Goal: Information Seeking & Learning: Understand process/instructions

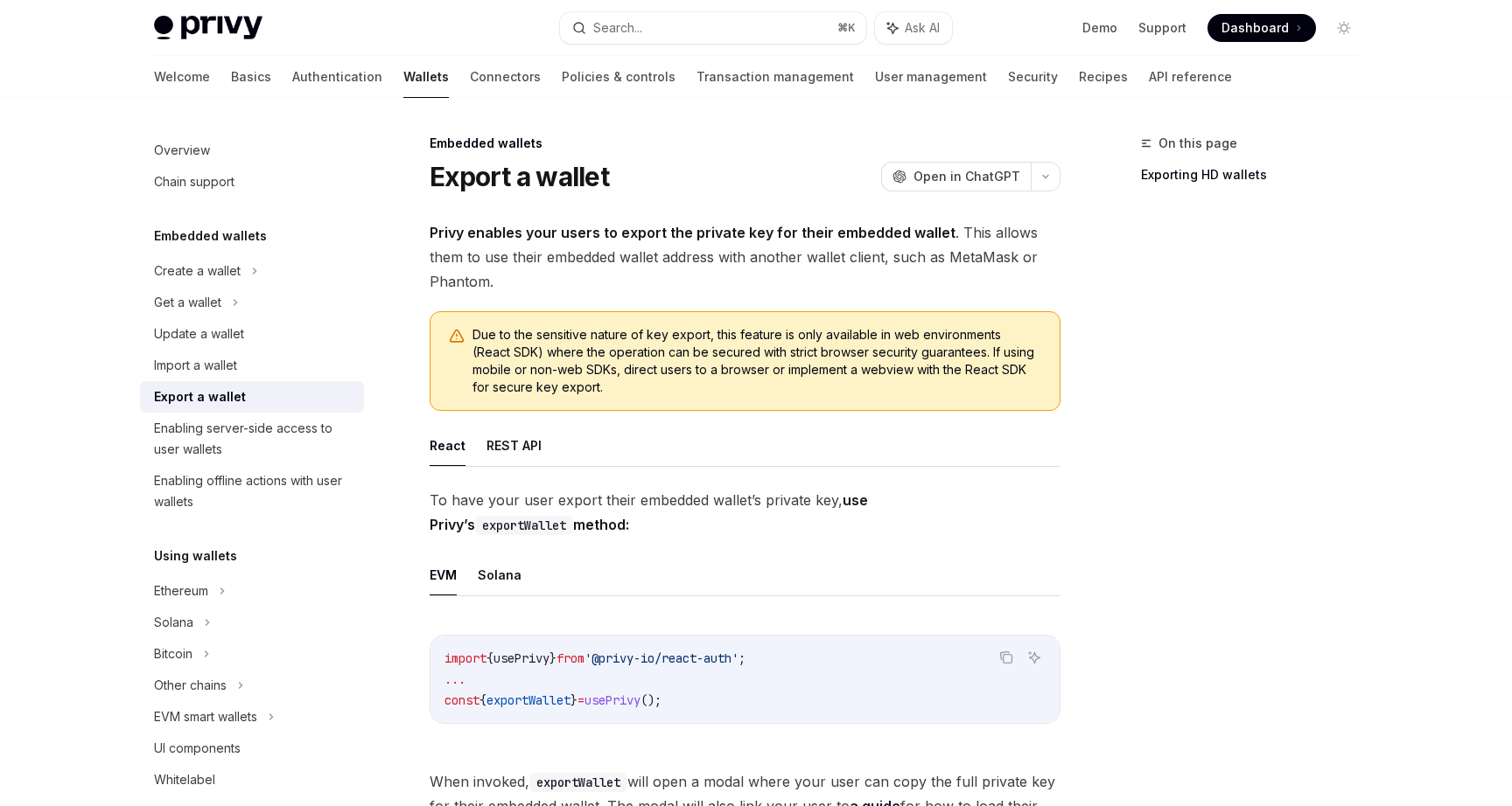
scroll to position [315, 0]
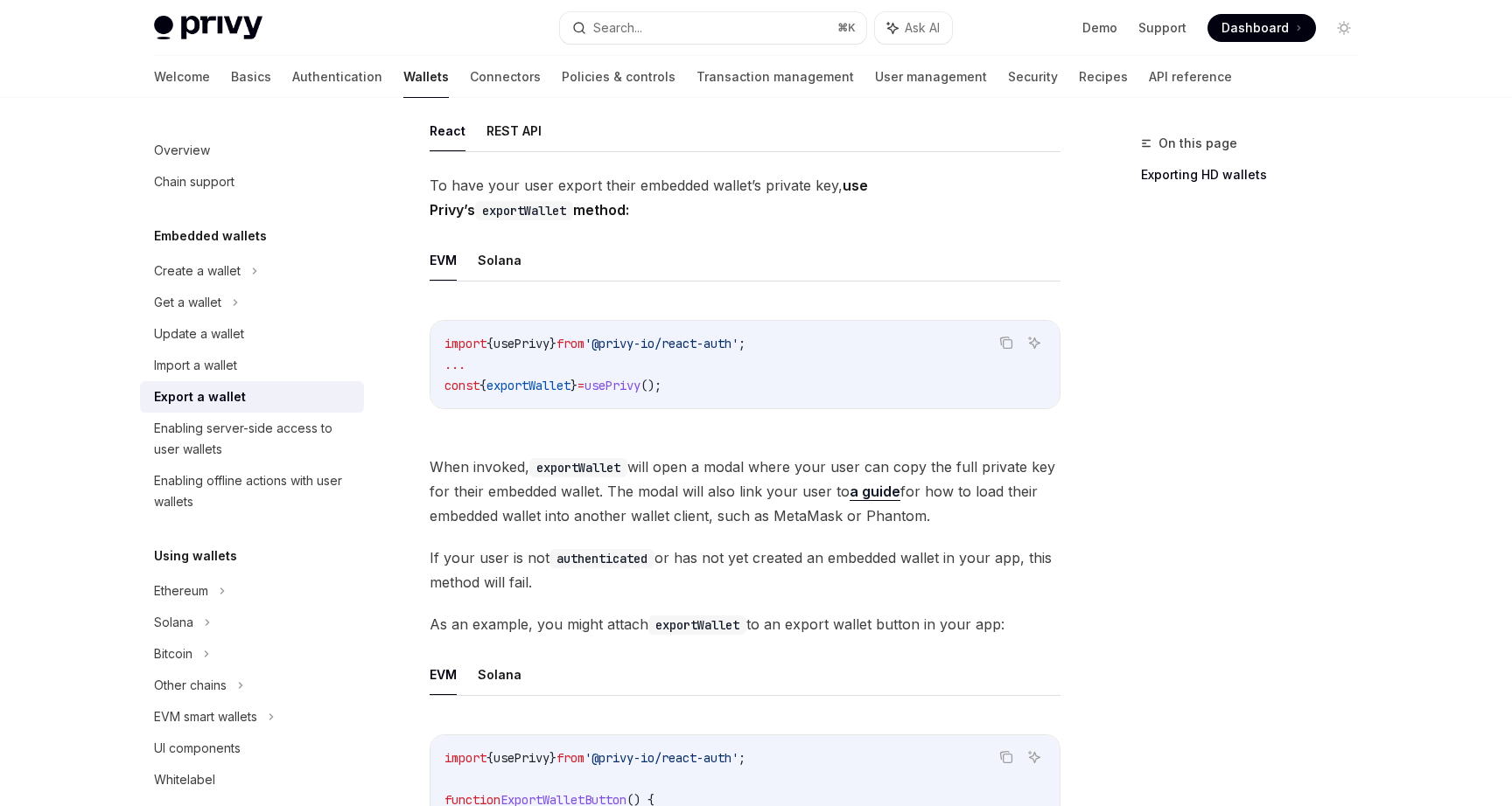
click at [640, 389] on span "usePrivy" at bounding box center [612, 385] width 56 height 16
copy code "const { exportWallet } = usePrivy ();"
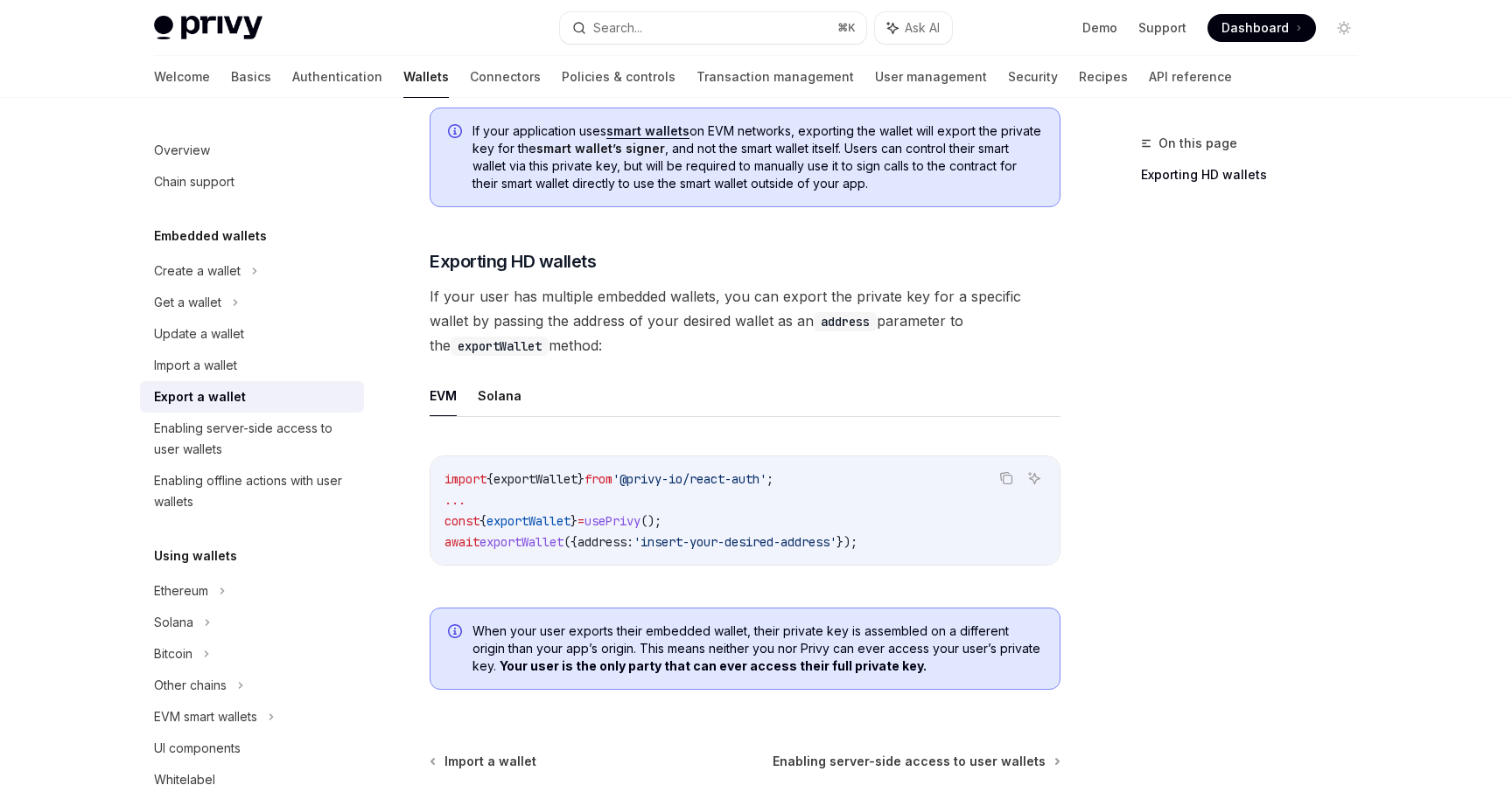
scroll to position [707, 0]
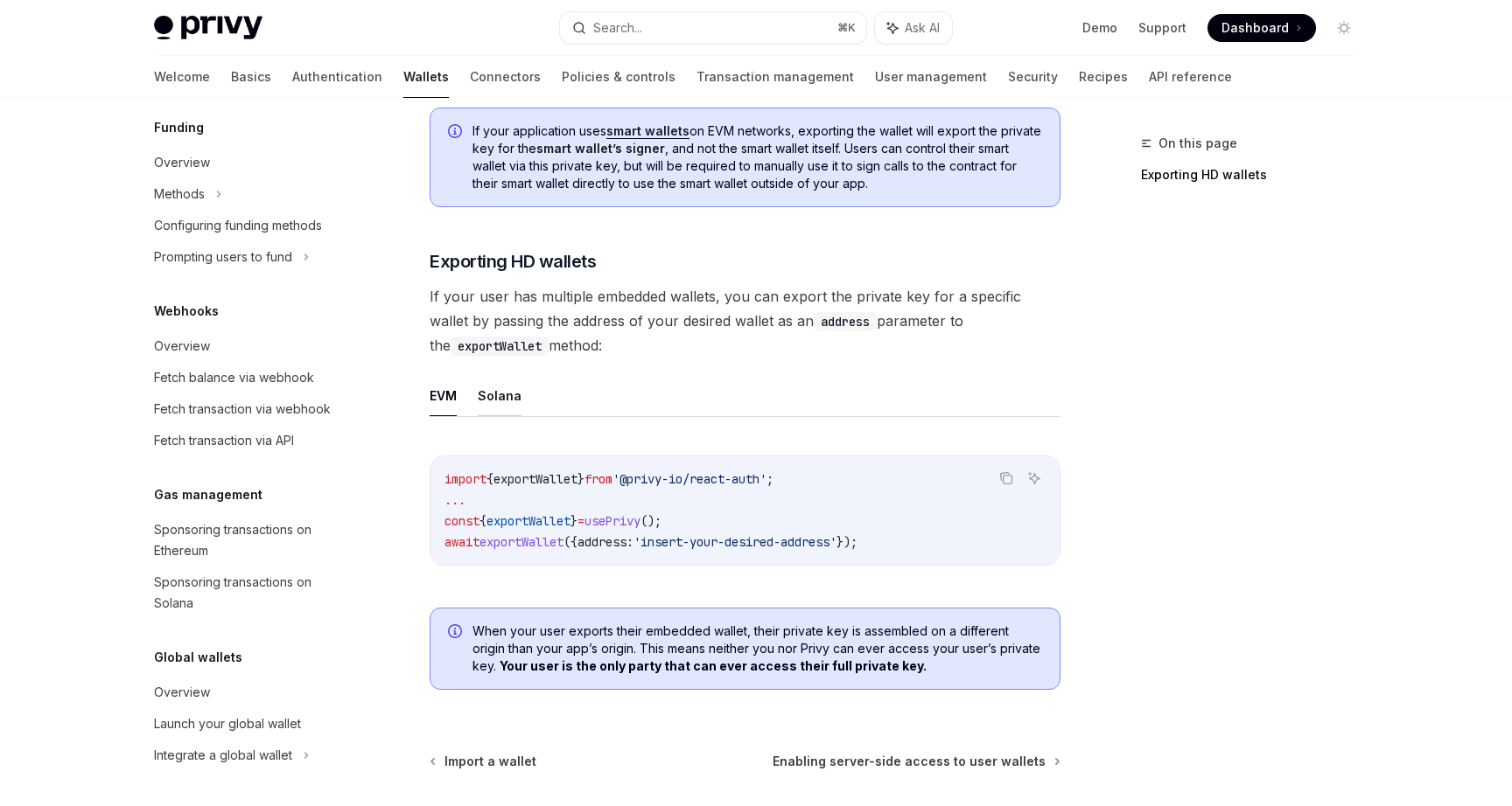
click at [509, 401] on button "Solana" at bounding box center [500, 395] width 44 height 41
type textarea "*"
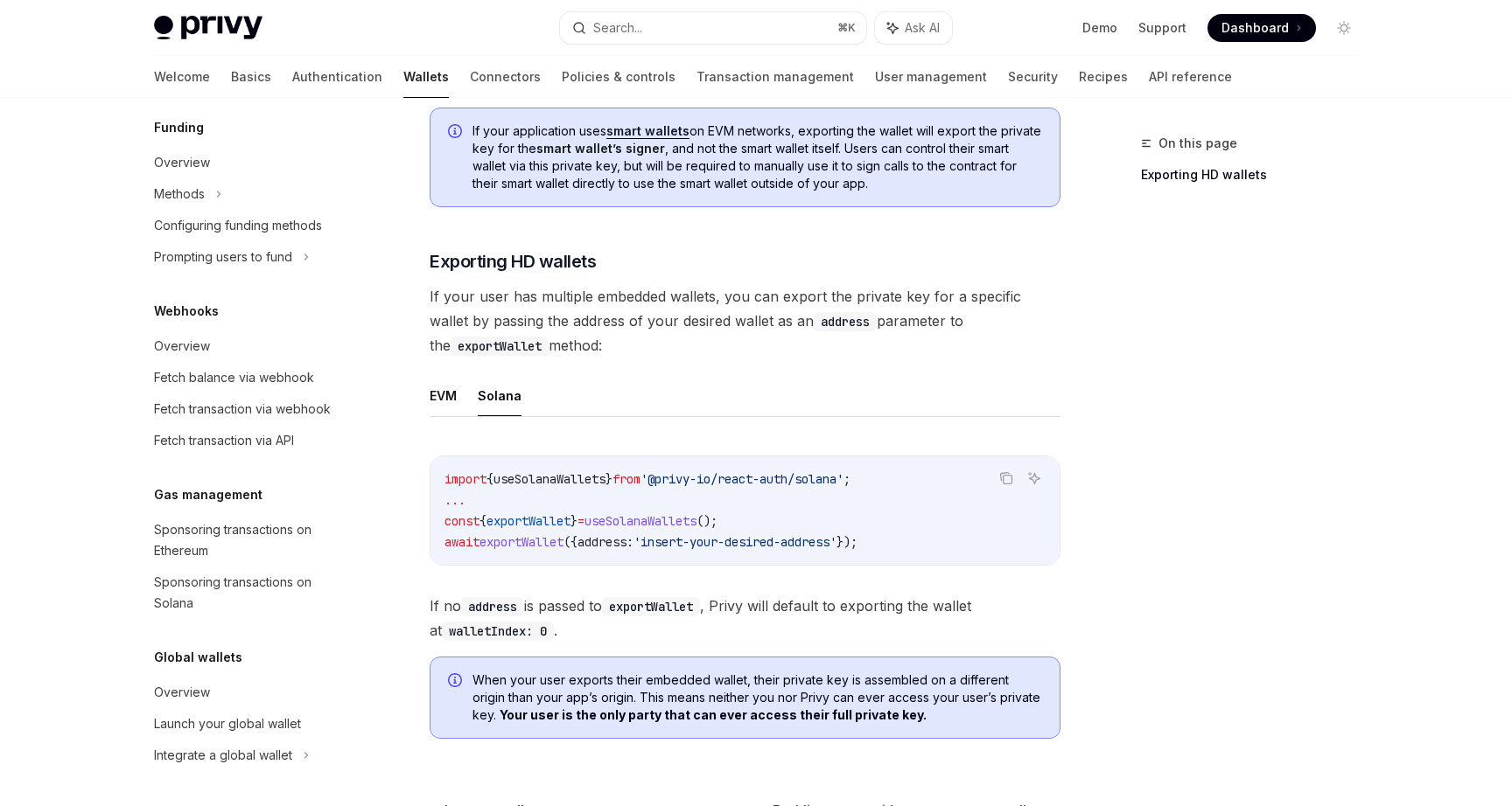
click at [707, 487] on span "'@privy-io/react-auth/solana'" at bounding box center [742, 479] width 202 height 16
copy code "import { useSolanaWallets } from '@privy-io/react-auth/solana' ;"
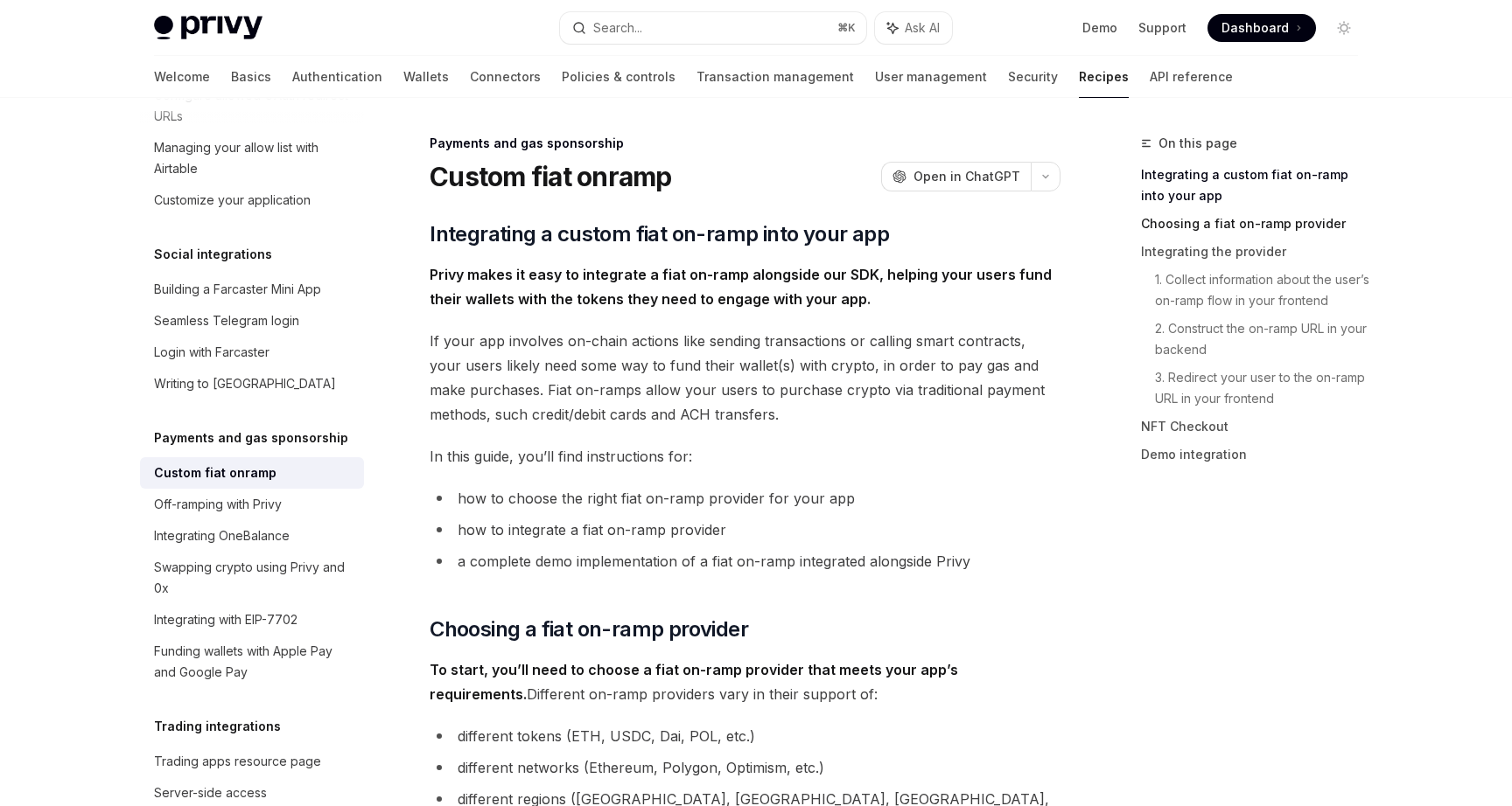
click at [1250, 226] on link "Choosing a fiat on-ramp provider" at bounding box center [1257, 224] width 231 height 28
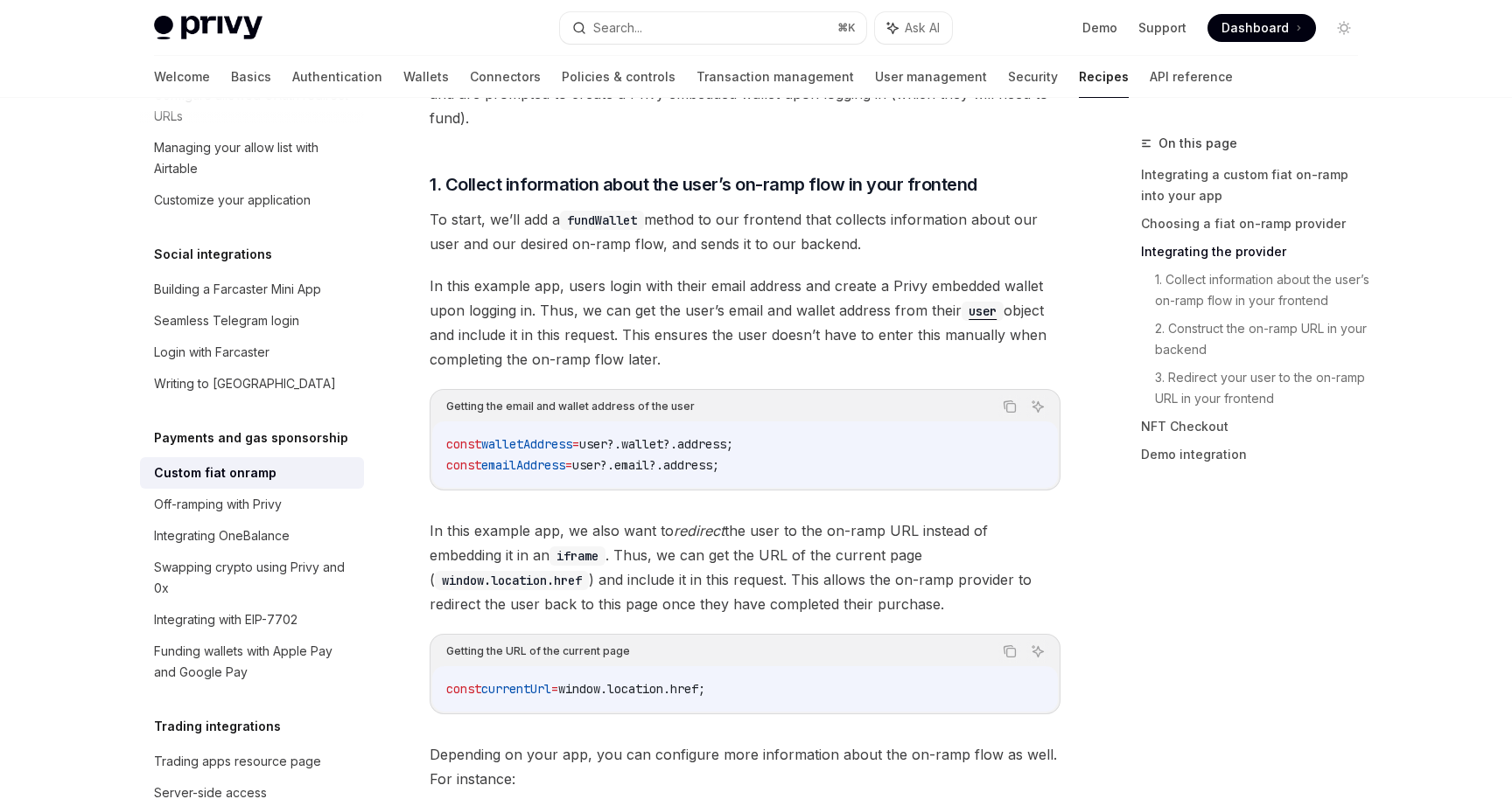
scroll to position [1603, 0]
